Goal: Information Seeking & Learning: Learn about a topic

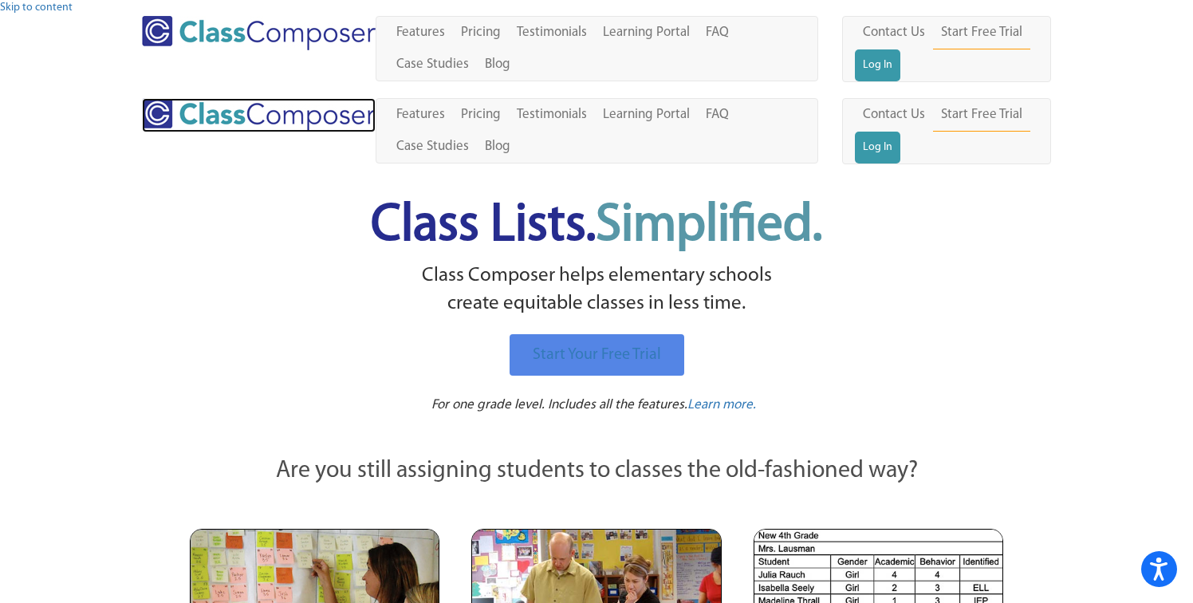
click at [166, 98] on img at bounding box center [259, 115] width 234 height 34
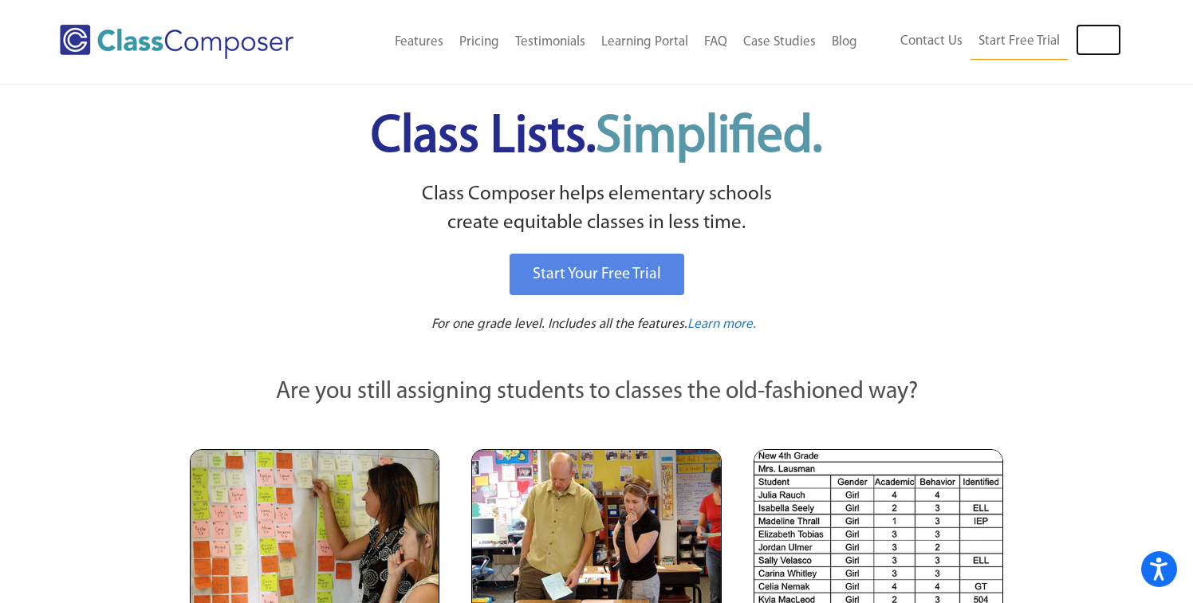
click at [1102, 45] on link "Log In" at bounding box center [1098, 40] width 45 height 32
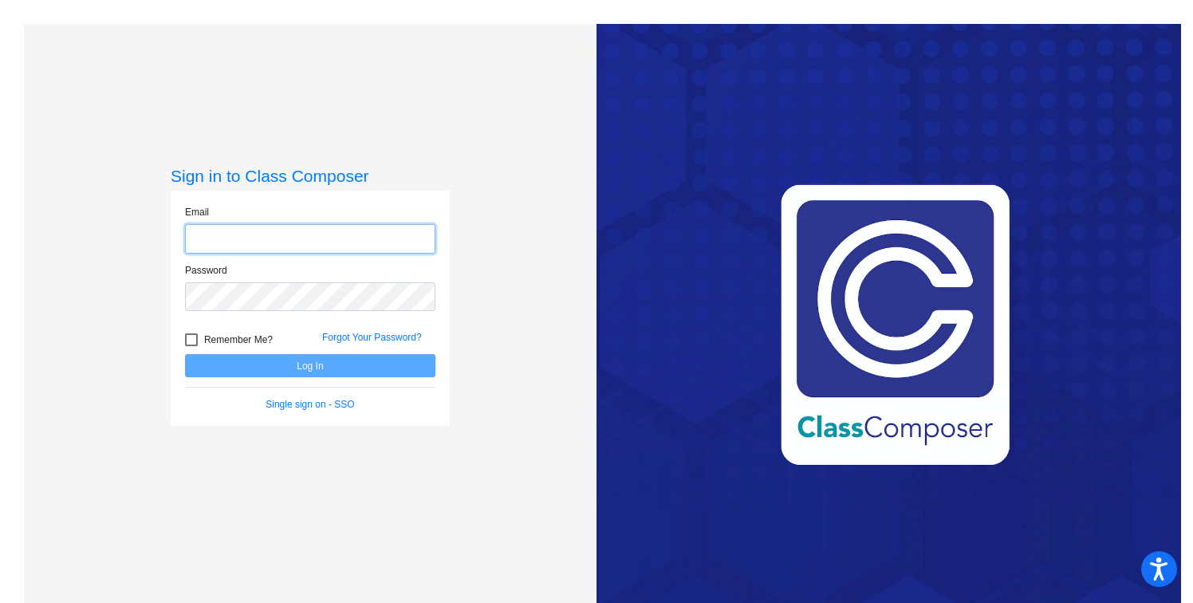
type input "Caryn_Sanchez@upland.k12.ca.us"
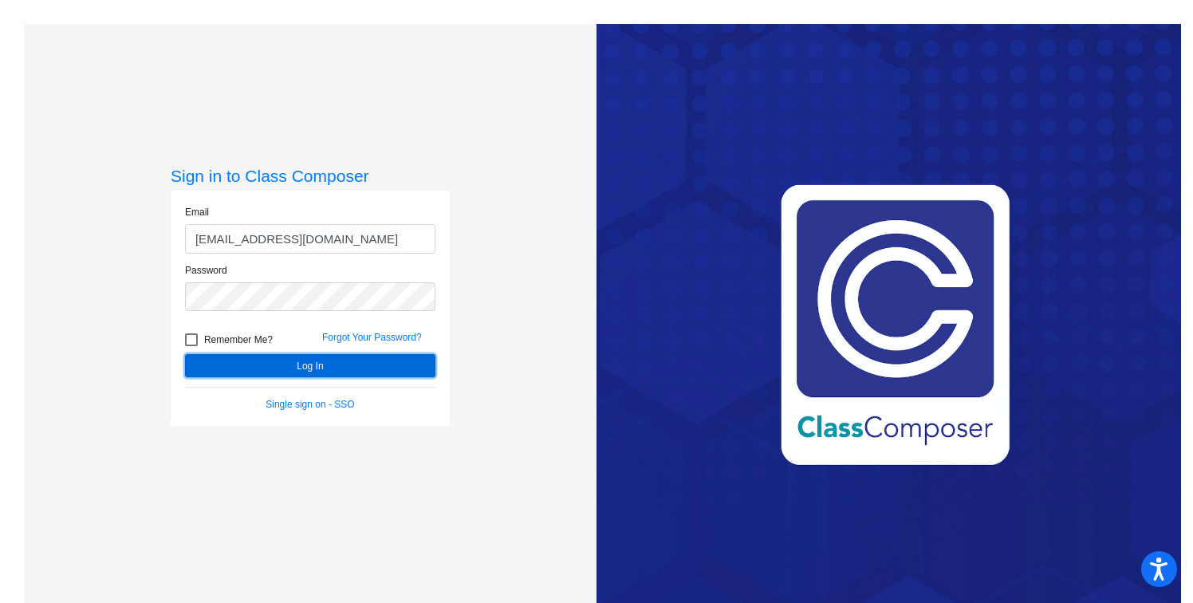
click at [281, 361] on button "Log In" at bounding box center [310, 365] width 250 height 23
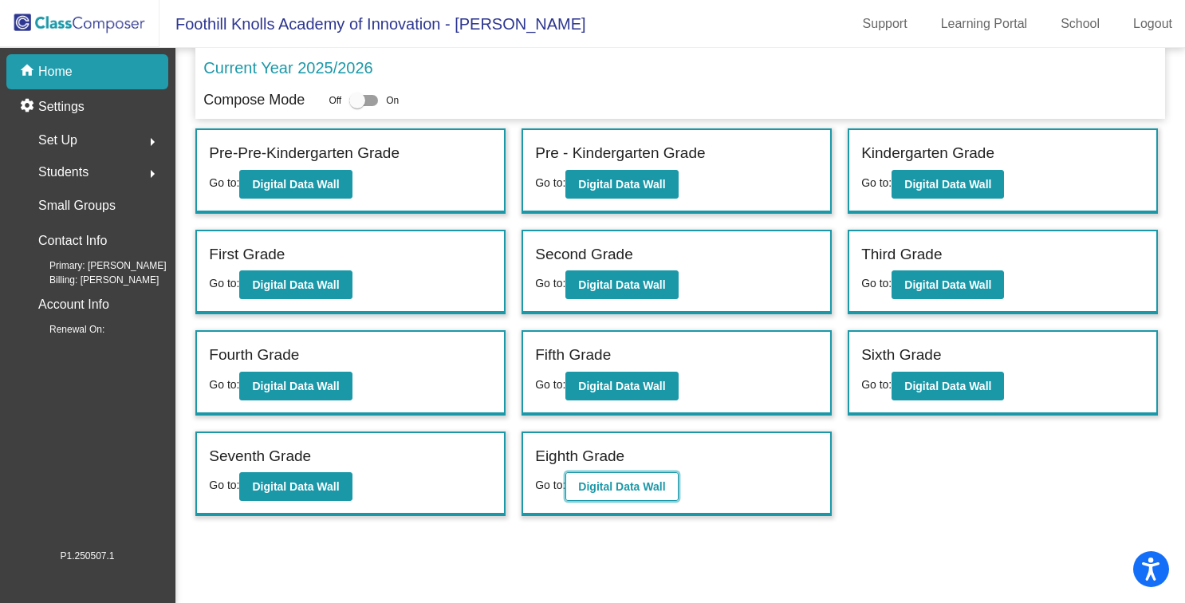
click at [603, 486] on b "Digital Data Wall" at bounding box center [621, 486] width 87 height 13
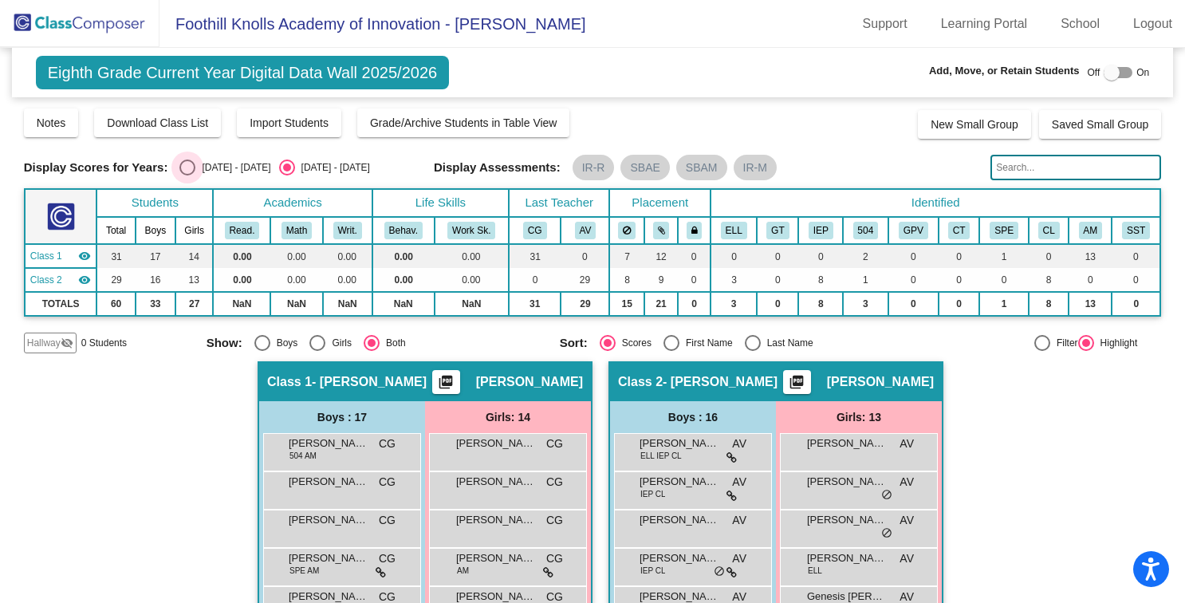
click at [183, 166] on div "Select an option" at bounding box center [187, 167] width 16 height 16
click at [187, 175] on input "2024 - 2025" at bounding box center [187, 175] width 1 height 1
radio input "true"
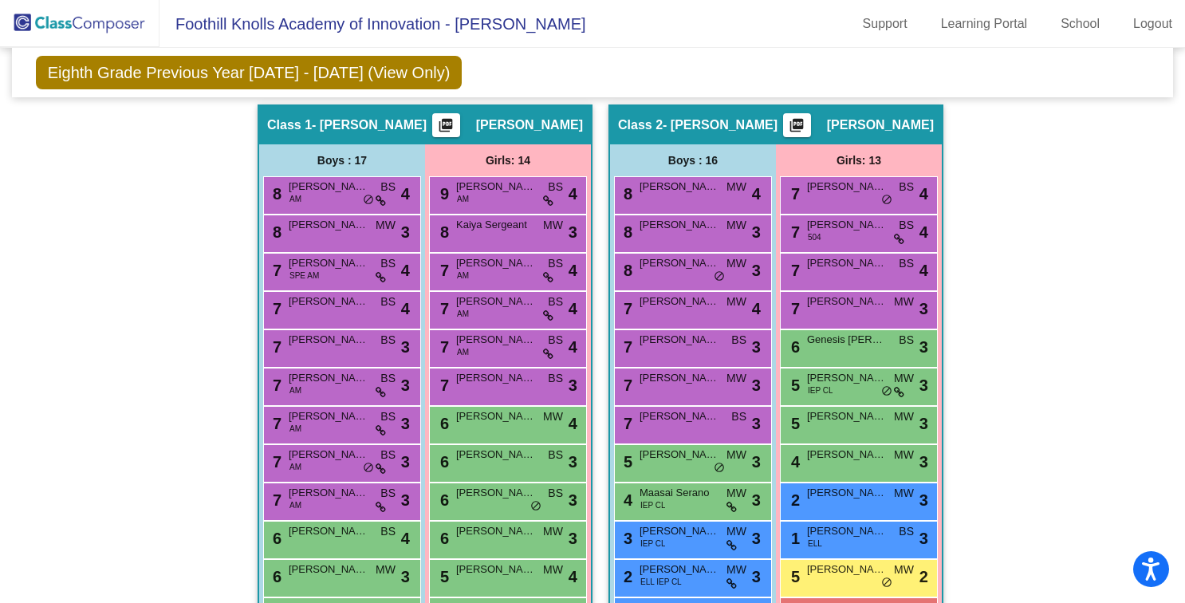
scroll to position [236, 0]
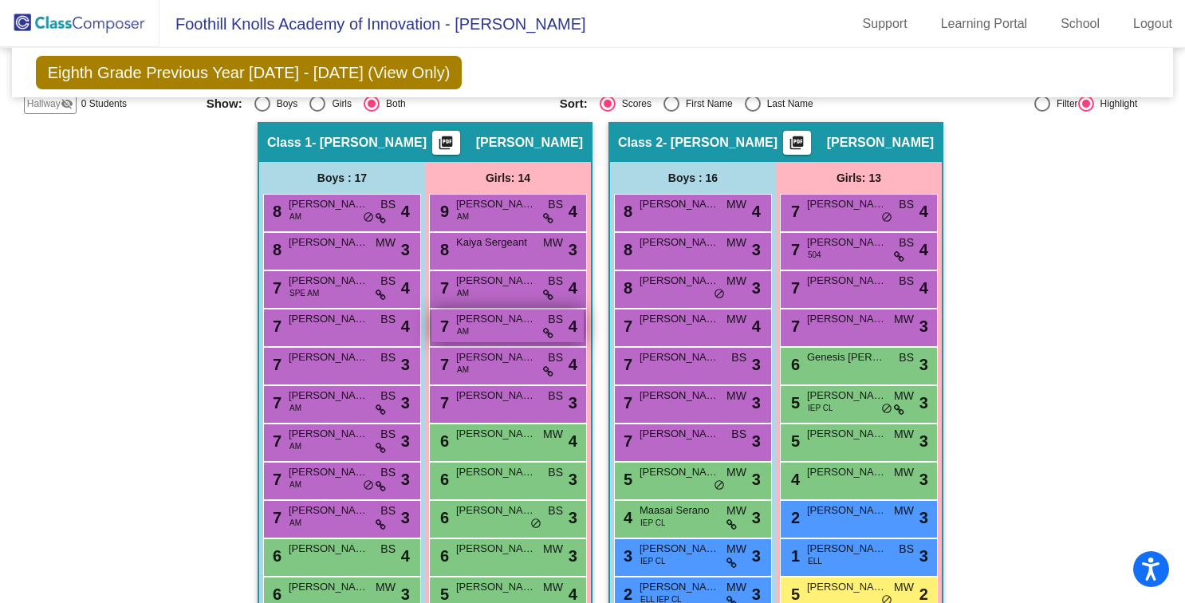
click at [480, 327] on div "7 Madelyn Figueroa AM BS lock do_not_disturb_alt 4" at bounding box center [507, 325] width 152 height 33
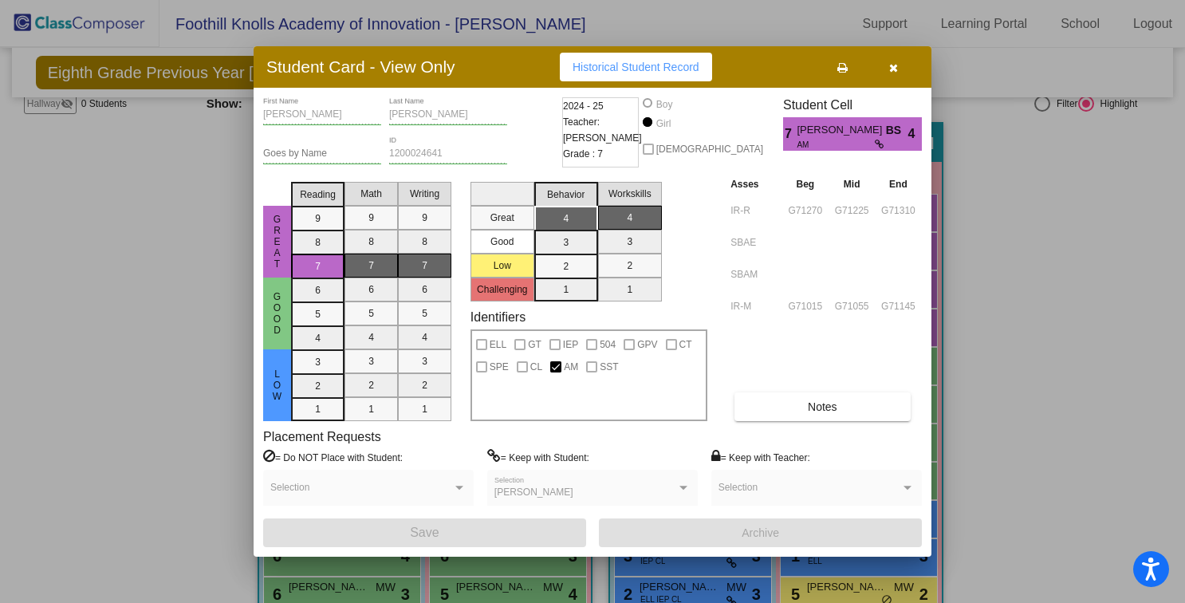
click at [978, 253] on div at bounding box center [592, 301] width 1185 height 603
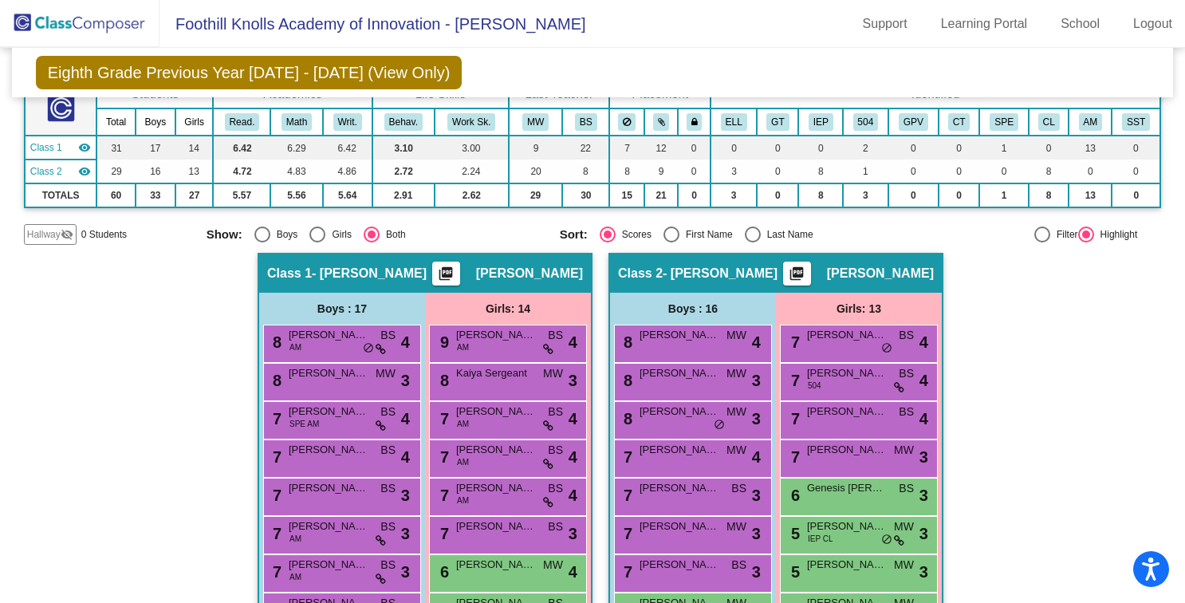
scroll to position [122, 0]
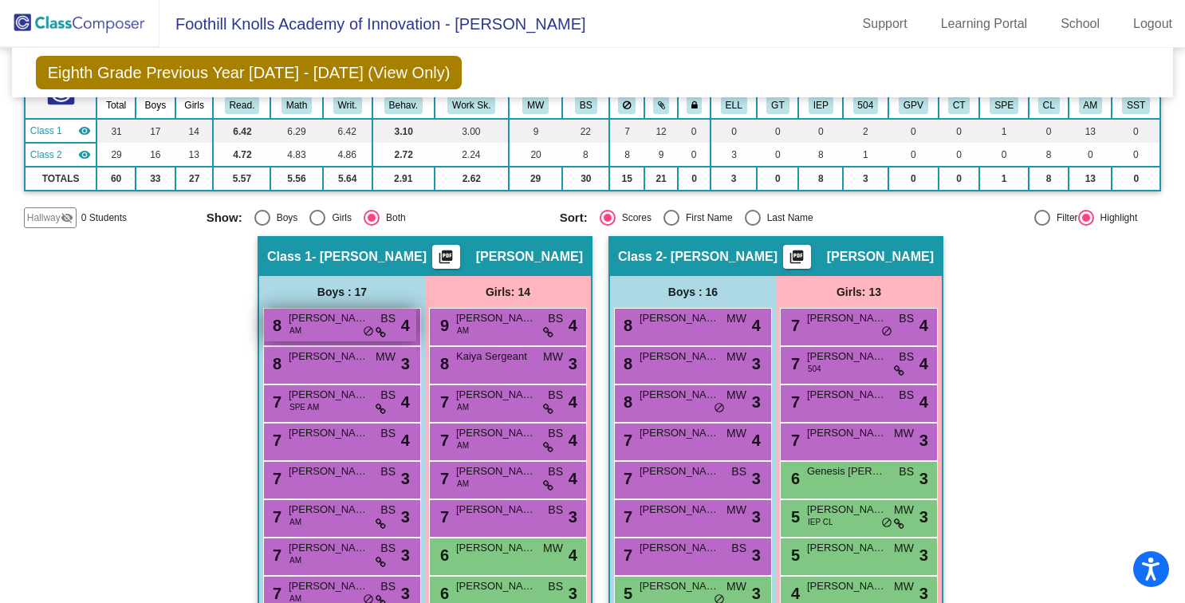
click at [303, 323] on span "Evan Castro" at bounding box center [329, 318] width 80 height 16
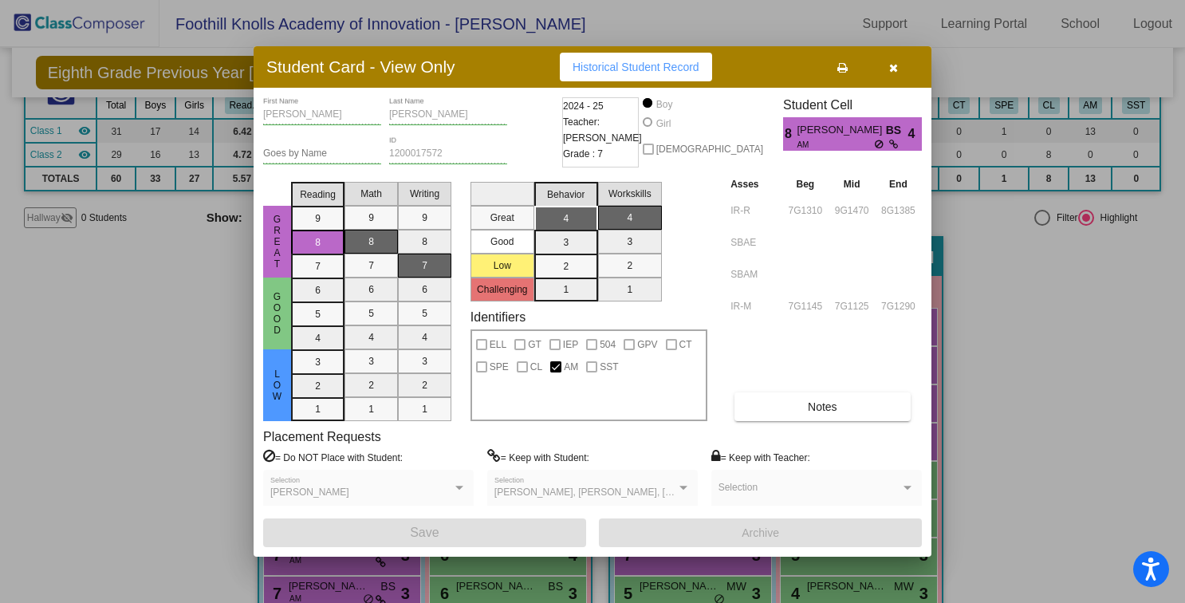
click at [929, 331] on div "Evan First Name Castro Last Name Goes by Name 1200017572 ID 2024 - 25 Teacher: …" at bounding box center [593, 322] width 678 height 469
click at [995, 325] on div at bounding box center [592, 301] width 1185 height 603
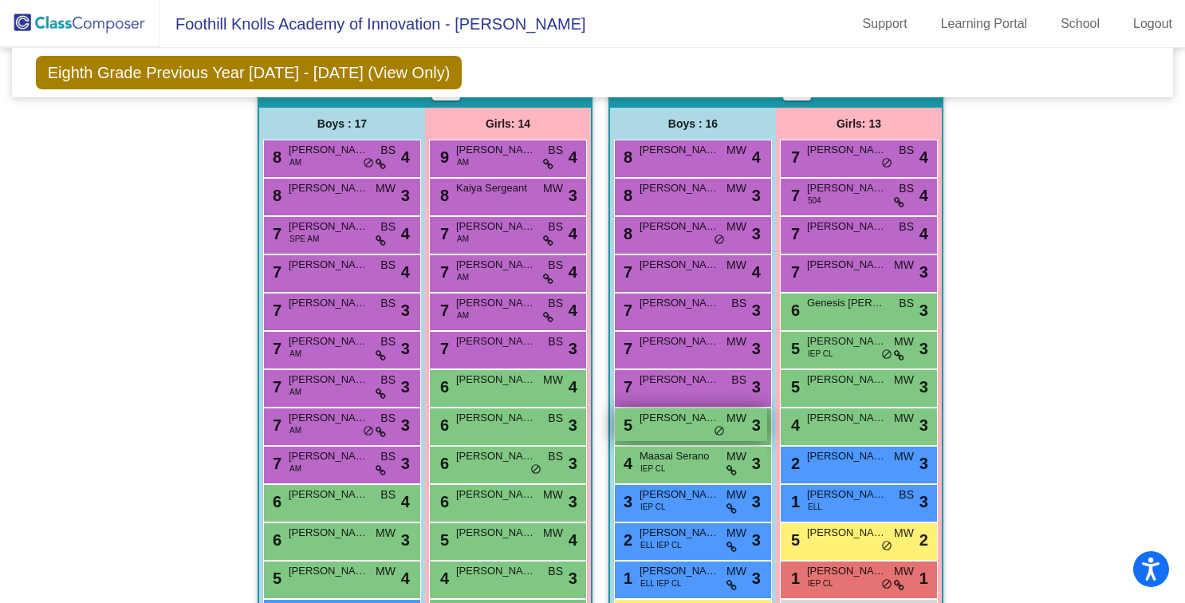
scroll to position [296, 0]
